Goal: Information Seeking & Learning: Learn about a topic

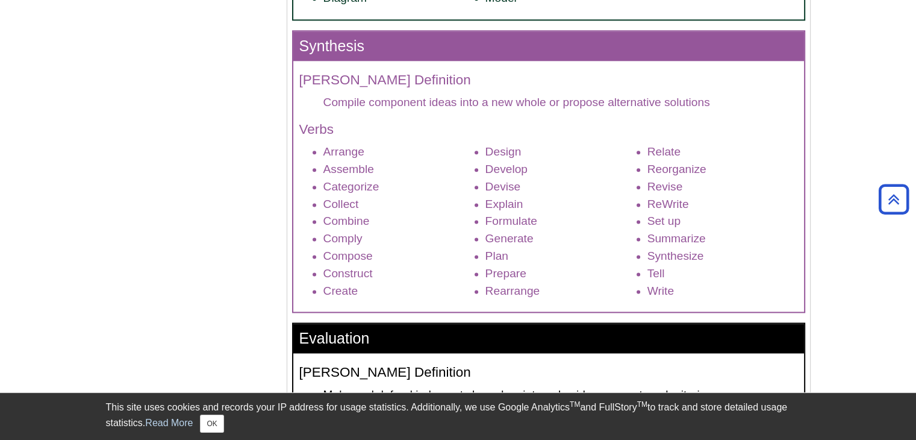
scroll to position [1506, 0]
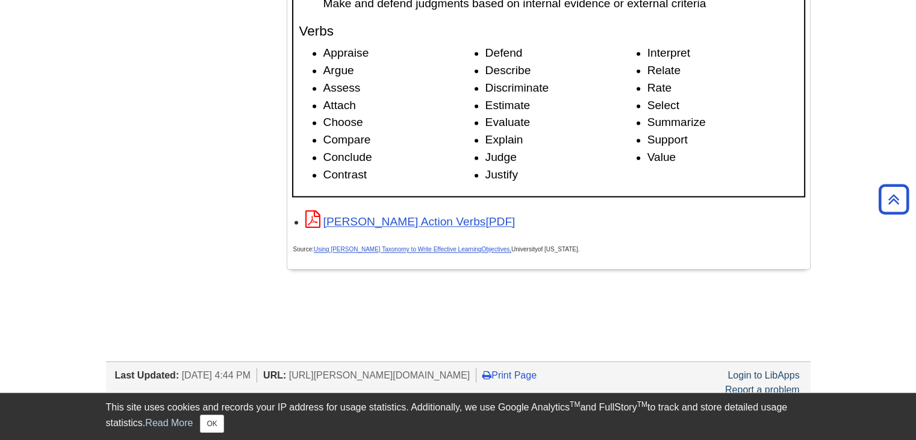
scroll to position [1788, 0]
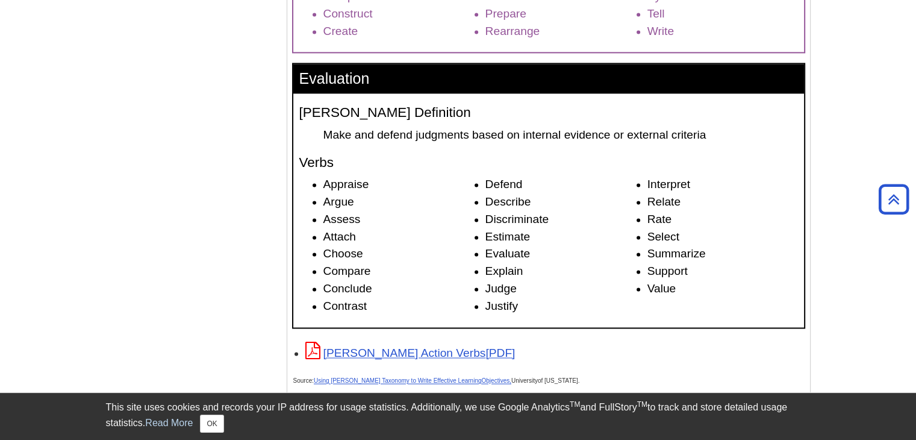
scroll to position [1807, 0]
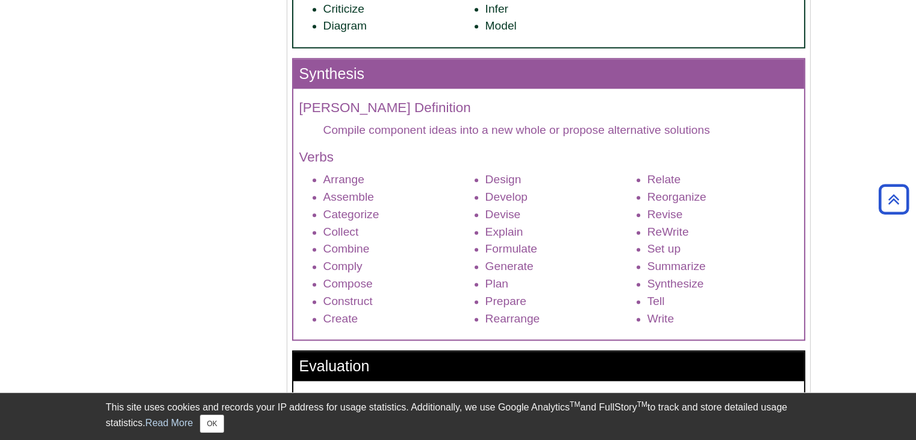
scroll to position [1506, 0]
